Goal: Task Accomplishment & Management: Manage account settings

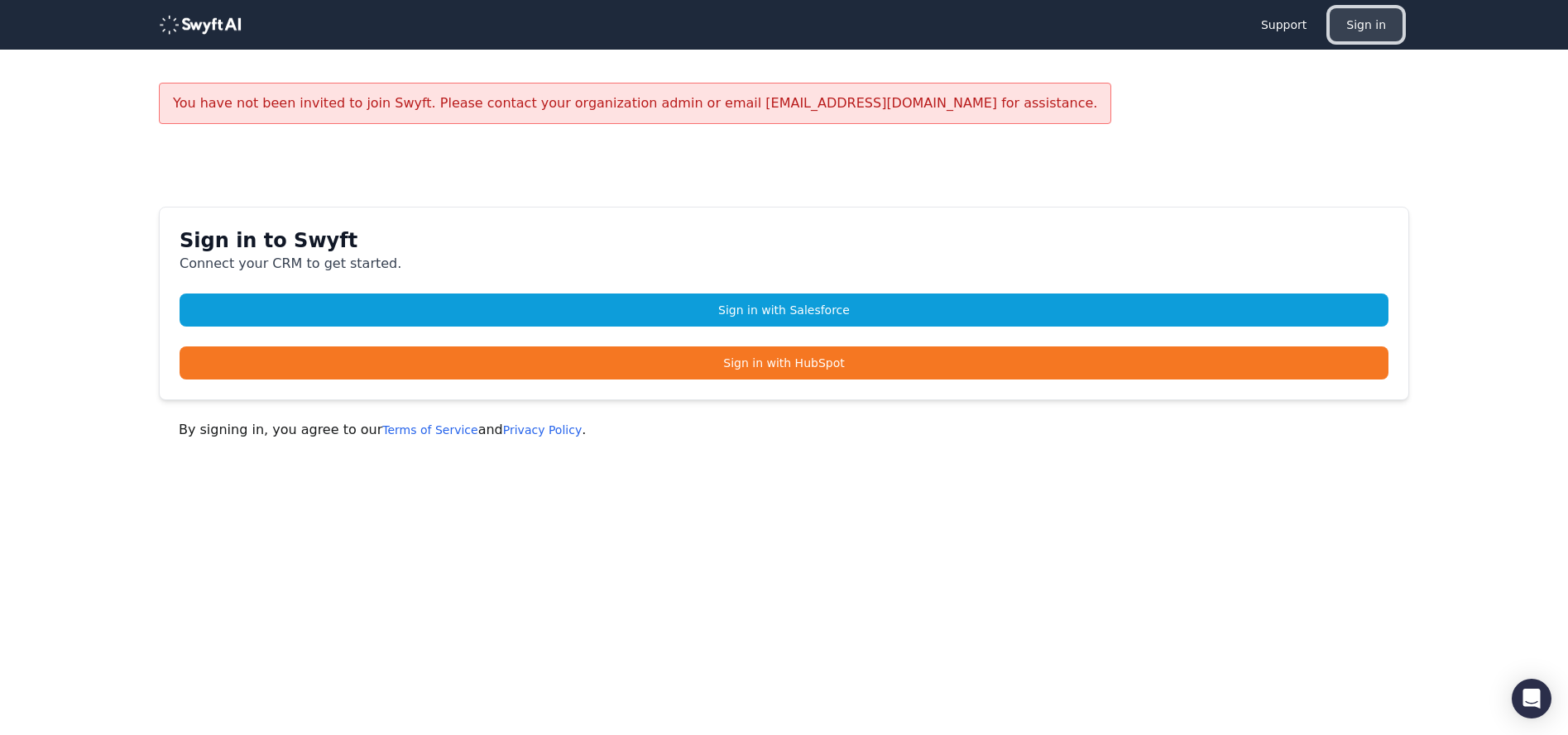
click at [1375, 27] on button "Sign in" at bounding box center [1365, 25] width 73 height 33
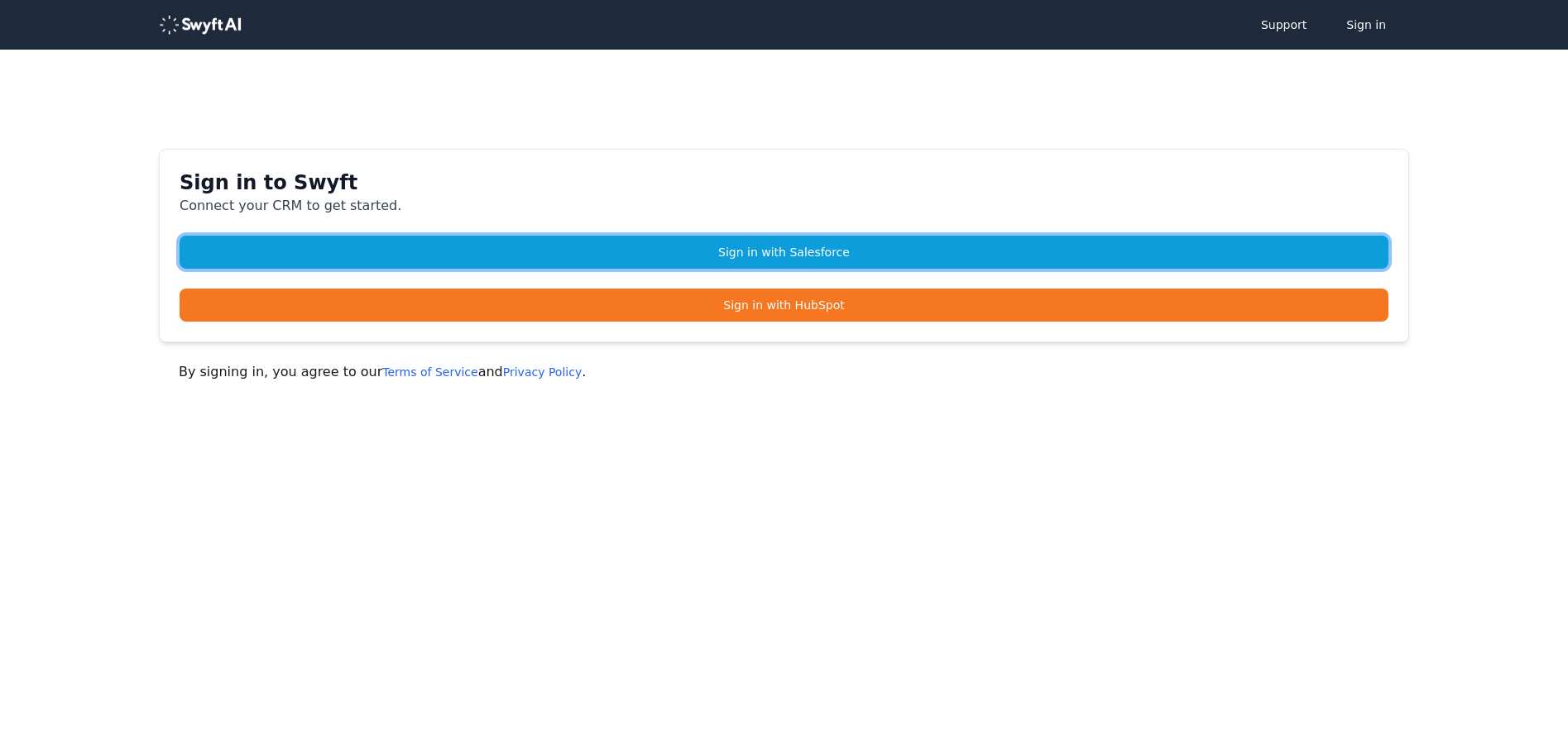
click at [845, 257] on link "Sign in with Salesforce" at bounding box center [784, 252] width 1209 height 33
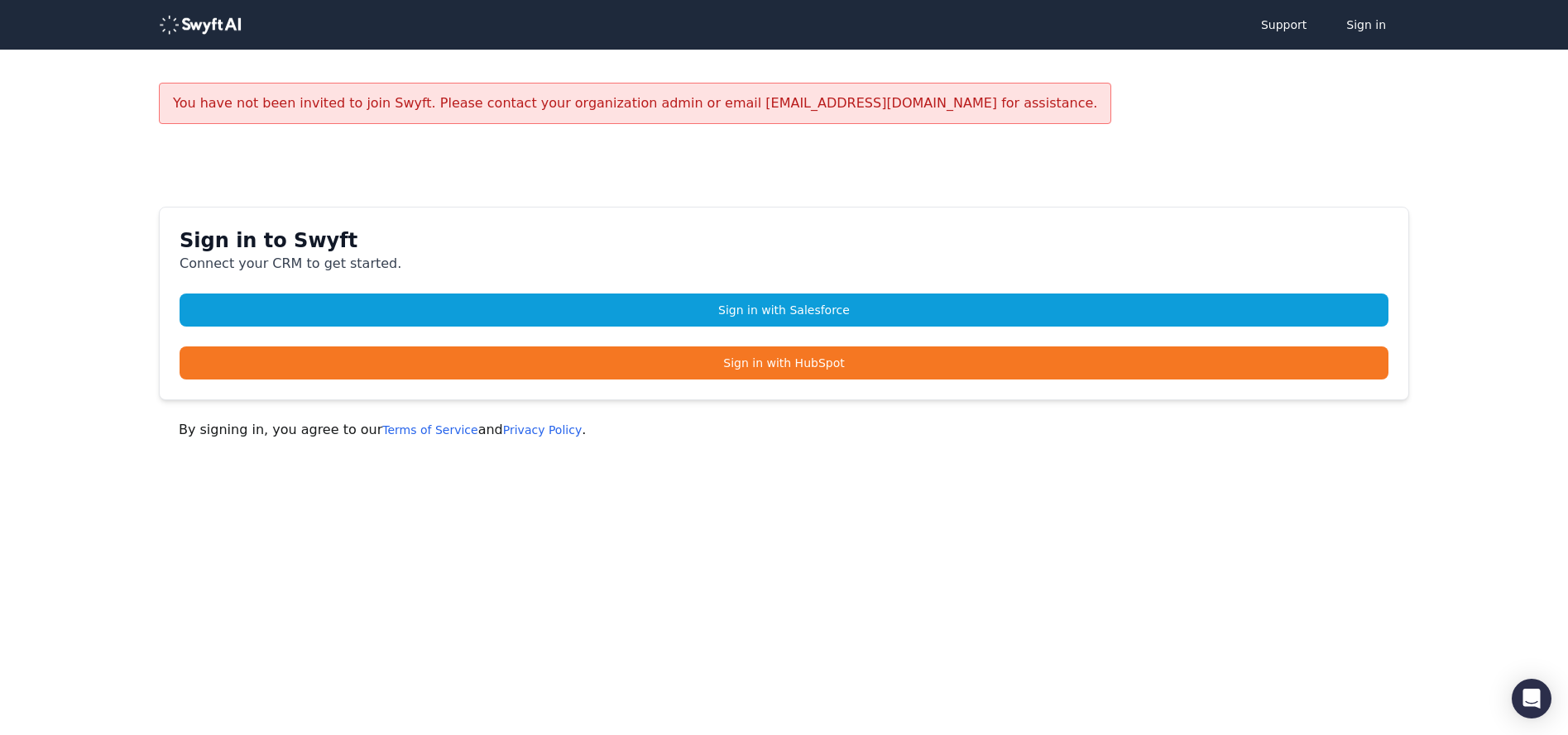
click at [1479, 169] on main "You have not been invited to join Swyft. Please contact your organization admin…" at bounding box center [784, 271] width 1568 height 378
